Goal: Information Seeking & Learning: Learn about a topic

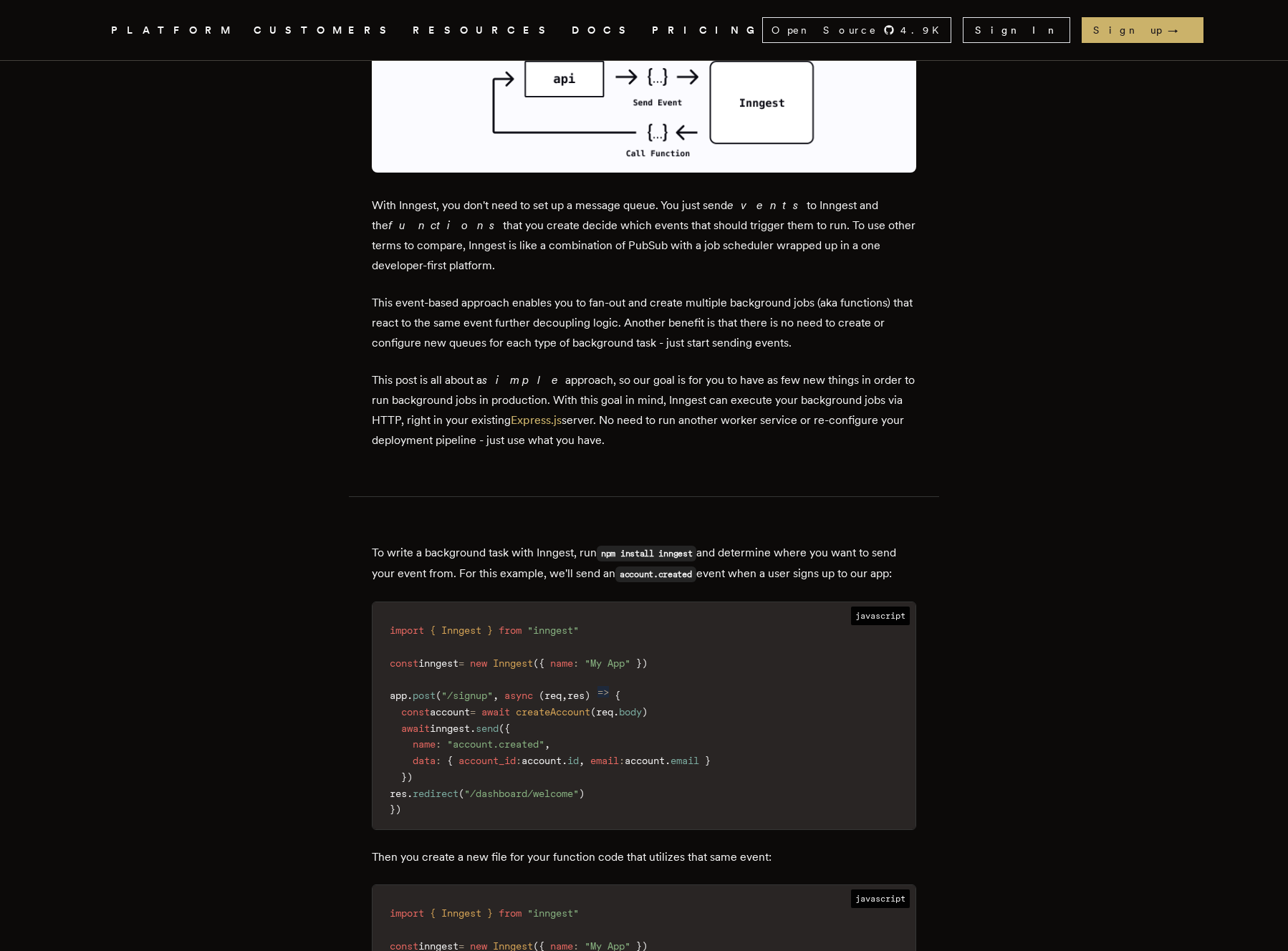
scroll to position [1510, 0]
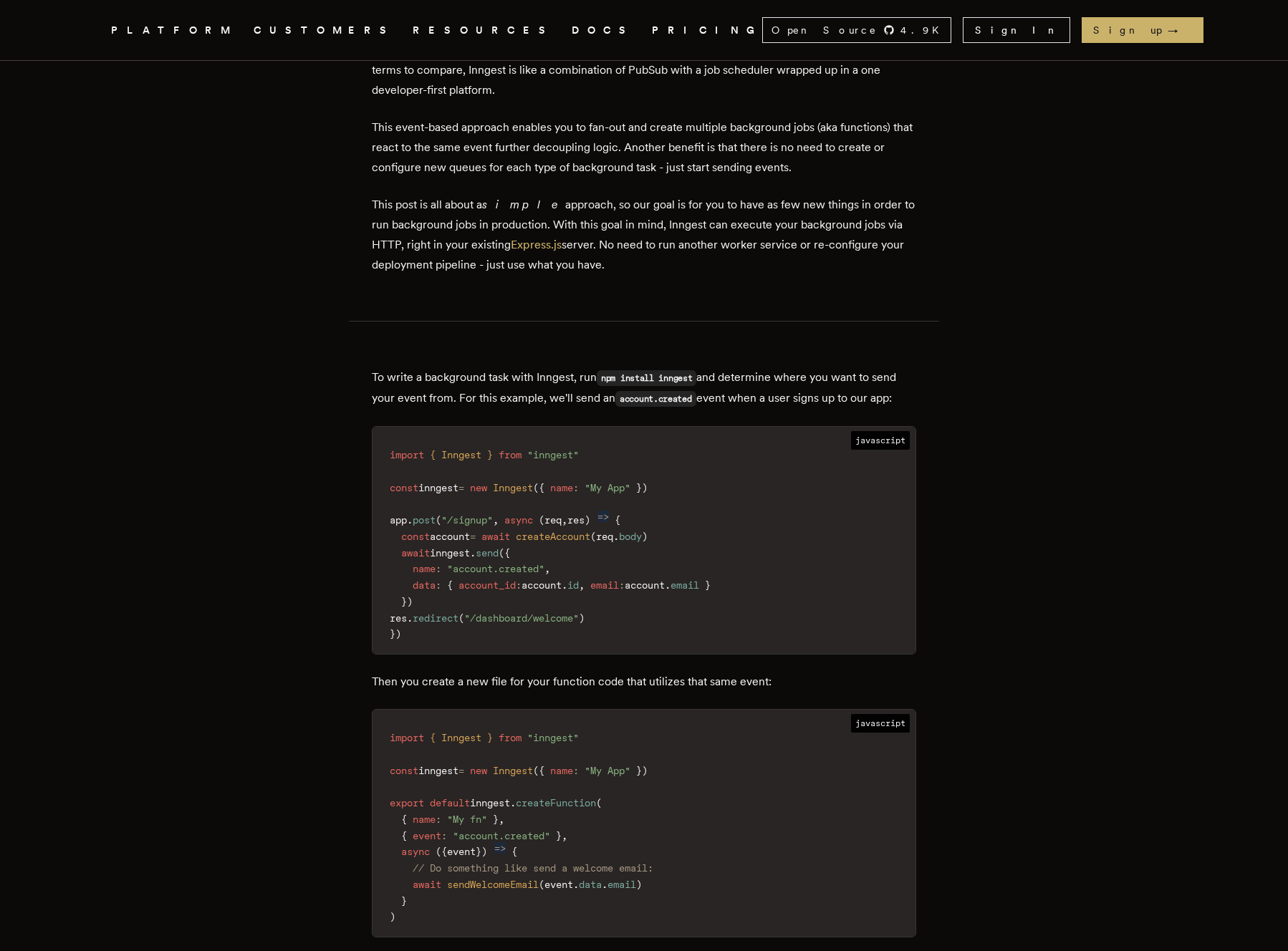
click at [430, 533] on span "const" at bounding box center [415, 536] width 29 height 11
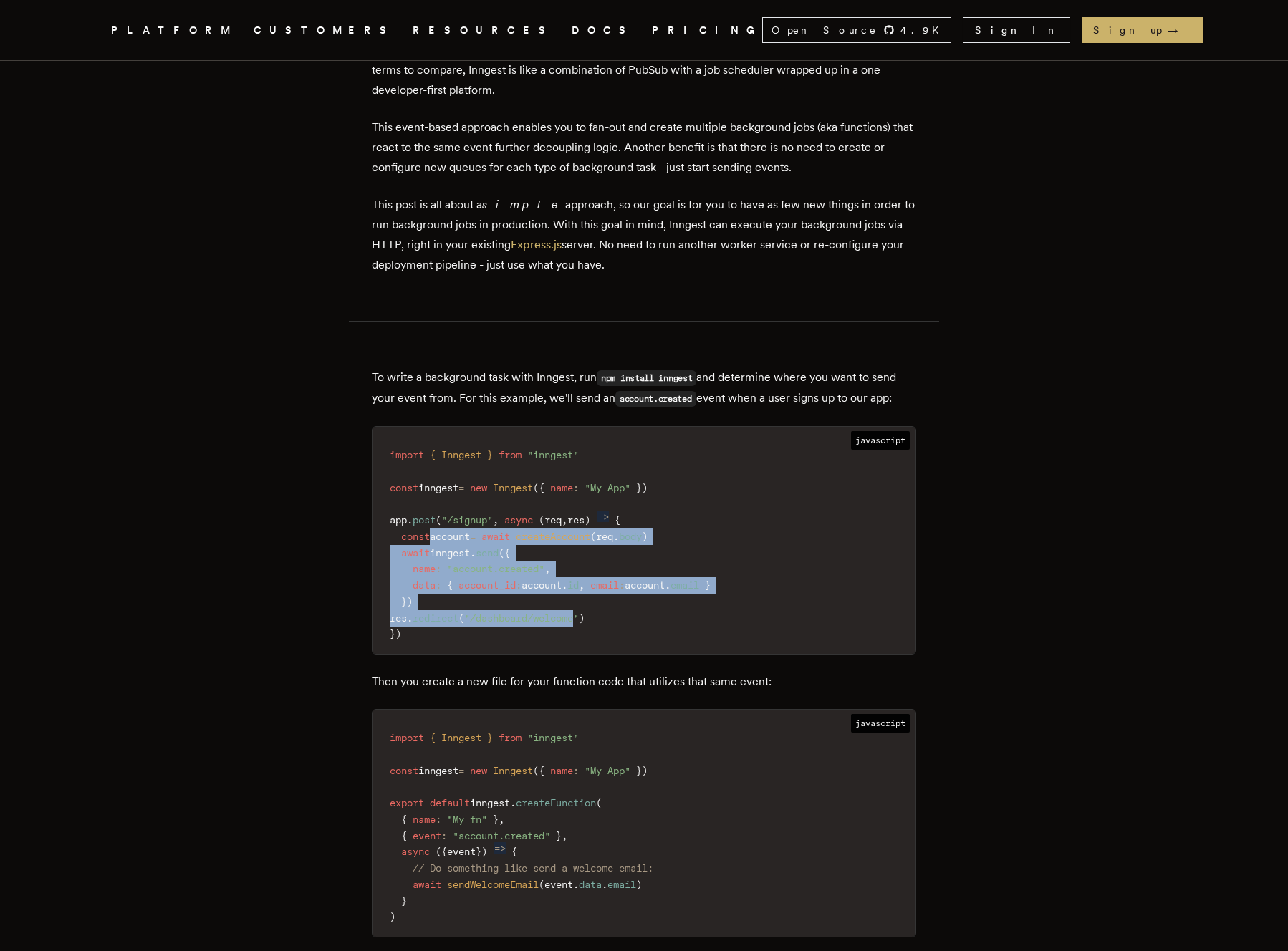
drag, startPoint x: 436, startPoint y: 533, endPoint x: 571, endPoint y: 615, distance: 158.0
click at [571, 615] on code "import { Inngest } from "inngest" const inngest = new Inngest ( { name : "My Ap…" at bounding box center [643, 544] width 543 height 218
click at [573, 615] on span ""/dashboard/welcome"" at bounding box center [521, 617] width 114 height 11
drag, startPoint x: 573, startPoint y: 615, endPoint x: 410, endPoint y: 536, distance: 181.1
click at [410, 536] on code "import { Inngest } from "inngest" const inngest = new Inngest ( { name : "My Ap…" at bounding box center [643, 544] width 543 height 218
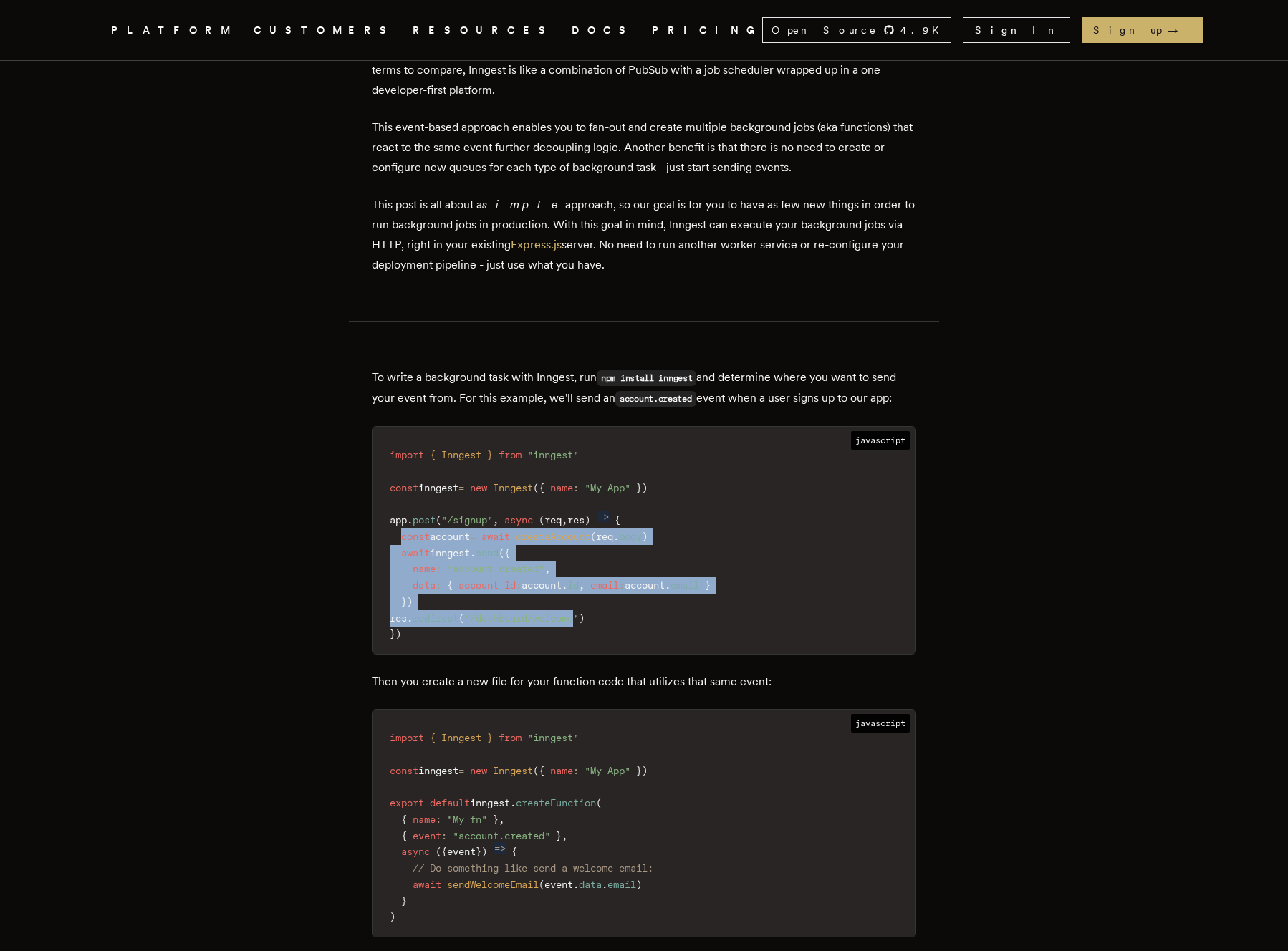
click at [410, 536] on span "const" at bounding box center [415, 536] width 29 height 11
drag, startPoint x: 410, startPoint y: 536, endPoint x: 614, endPoint y: 613, distance: 218.0
click at [614, 613] on code "import { Inngest } from "inngest" const inngest = new Inngest ( { name : "My Ap…" at bounding box center [643, 544] width 543 height 218
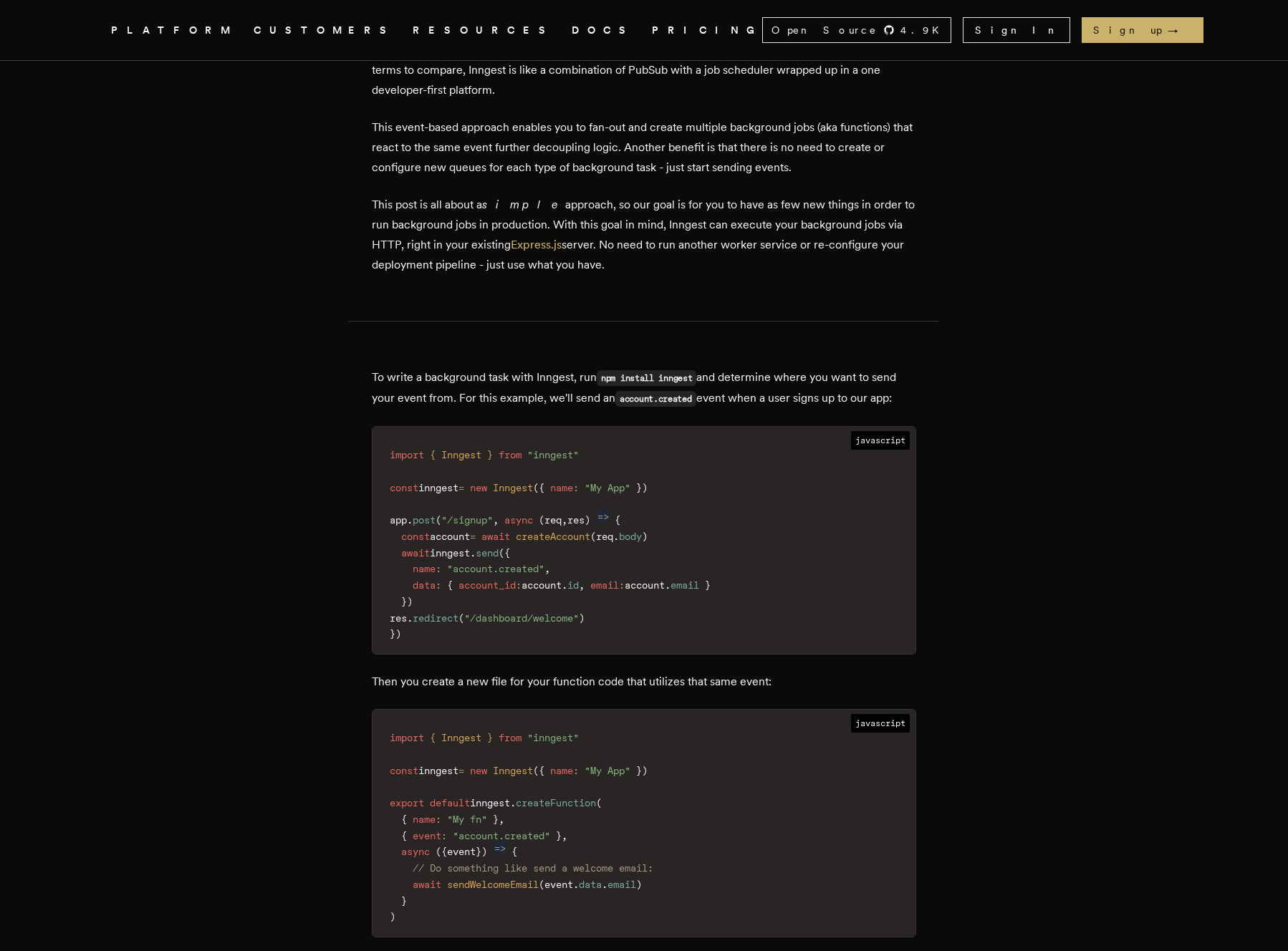
click at [613, 612] on code "import { Inngest } from "inngest" const inngest = new Inngest ( { name : "My Ap…" at bounding box center [643, 544] width 543 height 218
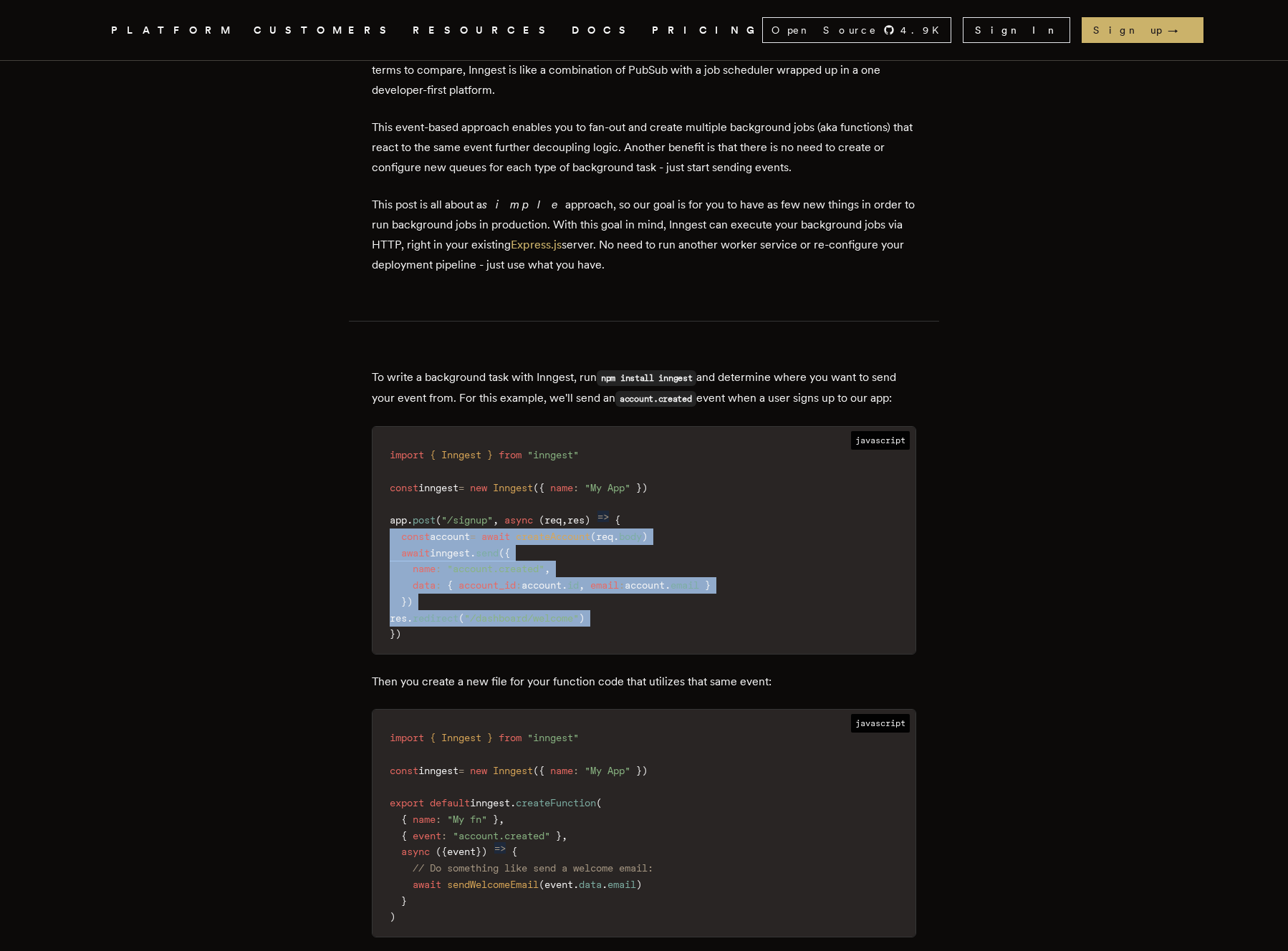
drag, startPoint x: 613, startPoint y: 612, endPoint x: 397, endPoint y: 536, distance: 229.0
click at [397, 536] on code "import { Inngest } from "inngest" const inngest = new Inngest ( { name : "My Ap…" at bounding box center [643, 544] width 543 height 218
click at [397, 536] on span at bounding box center [396, 536] width 11 height 11
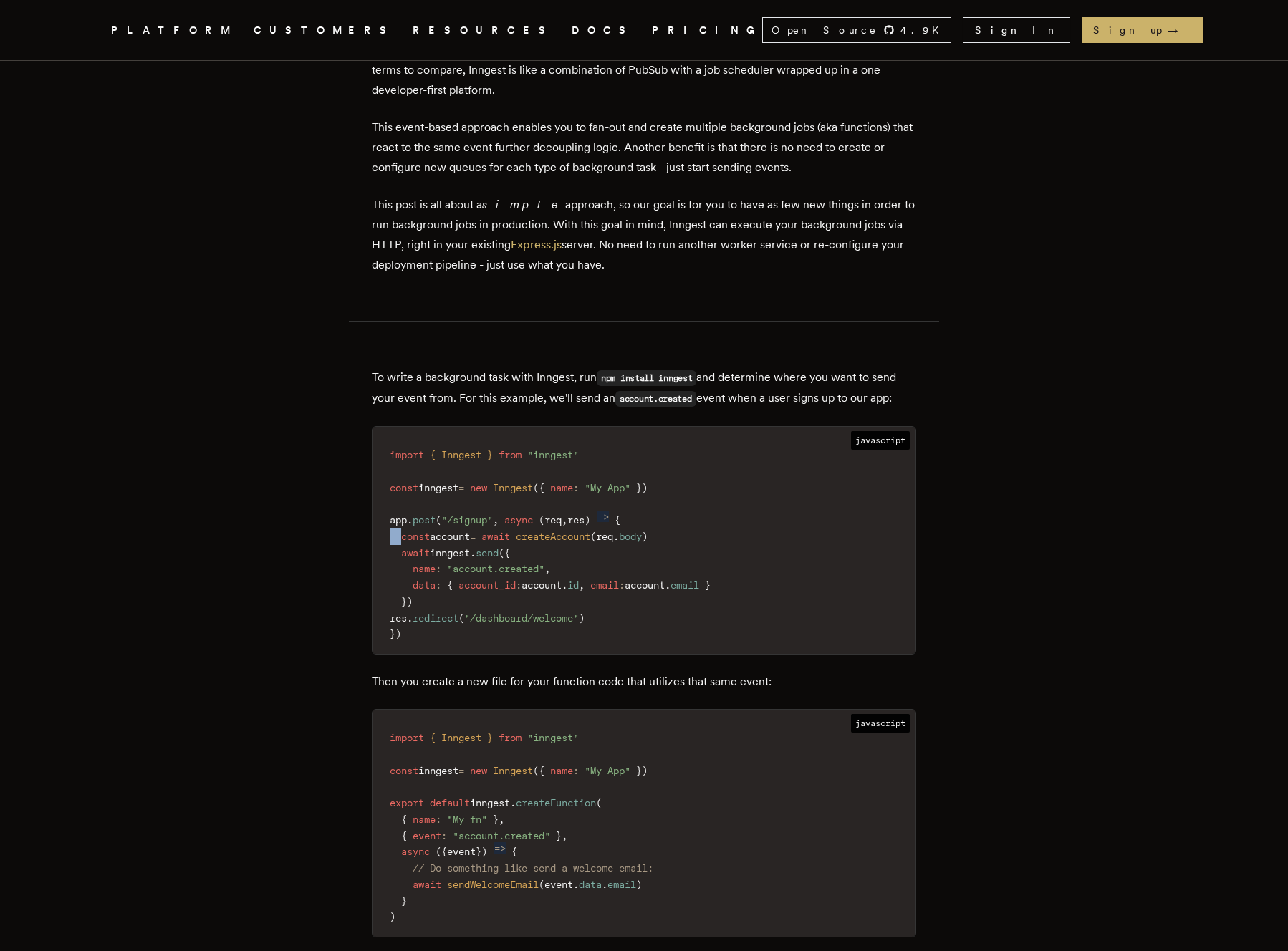
click at [397, 536] on span at bounding box center [396, 536] width 11 height 11
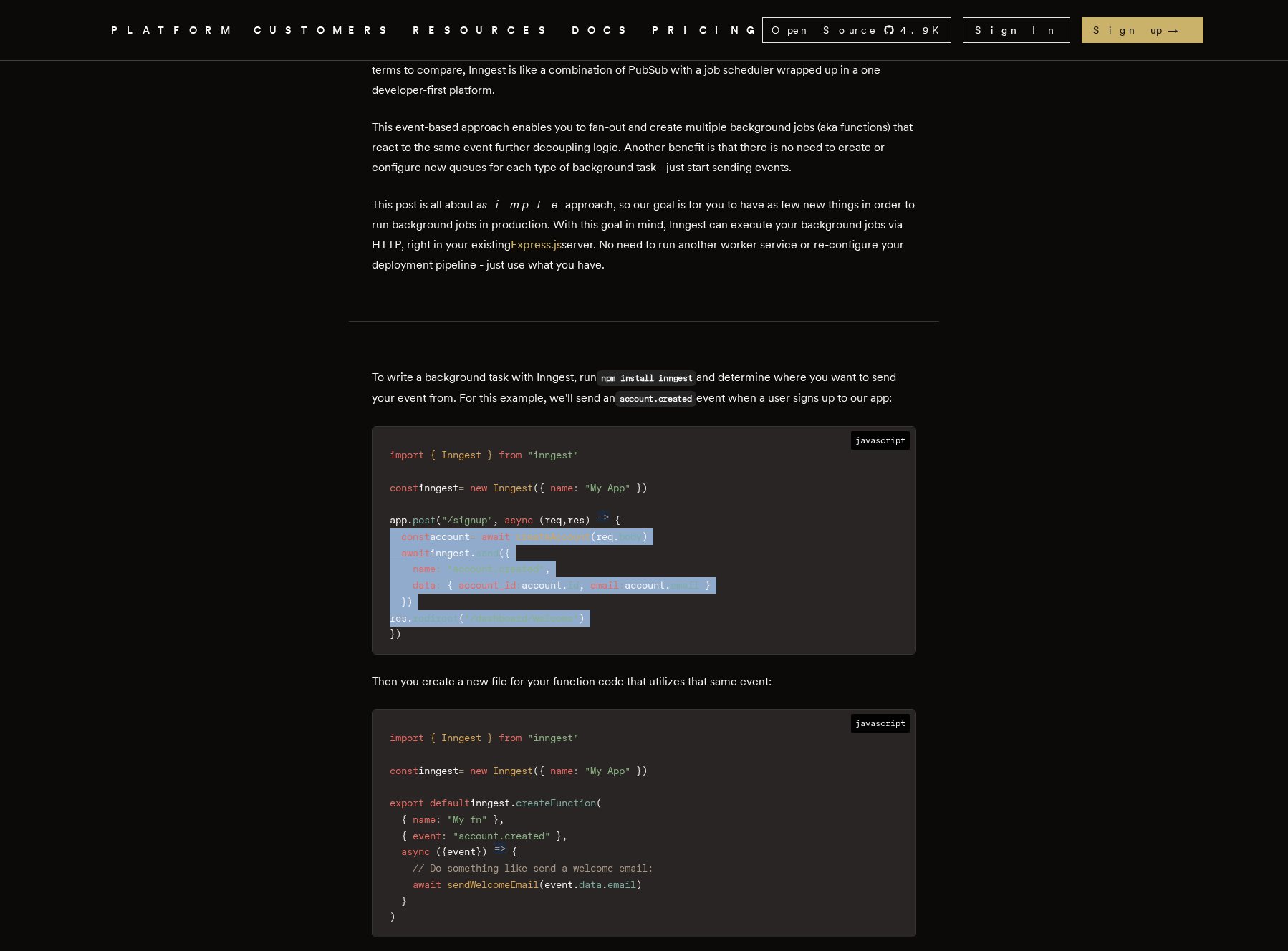
drag, startPoint x: 397, startPoint y: 536, endPoint x: 616, endPoint y: 610, distance: 231.2
click at [616, 610] on code "import { Inngest } from "inngest" const inngest = new Inngest ( { name : "My Ap…" at bounding box center [643, 544] width 543 height 218
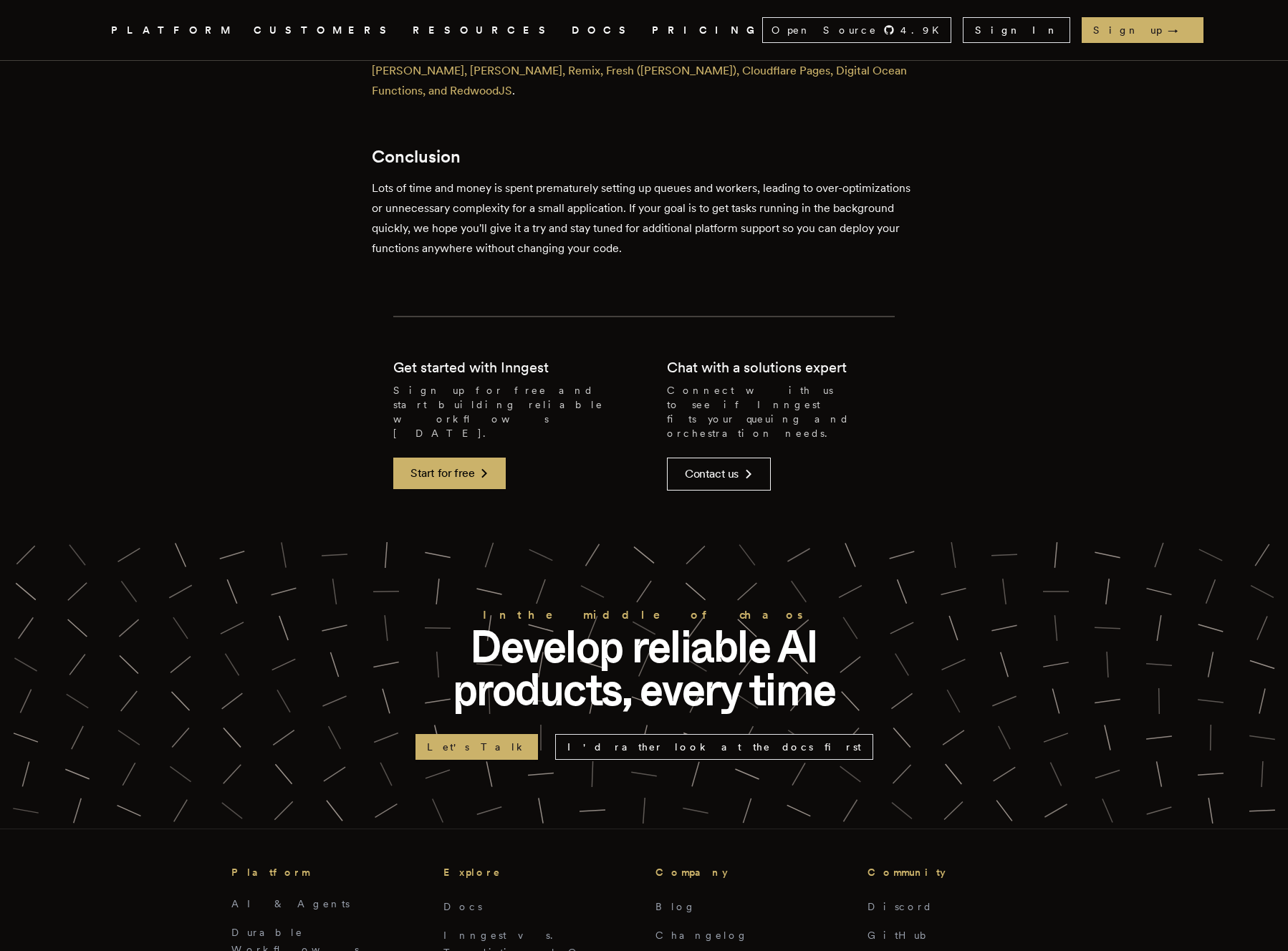
scroll to position [3568, 0]
